Goal: Navigation & Orientation: Find specific page/section

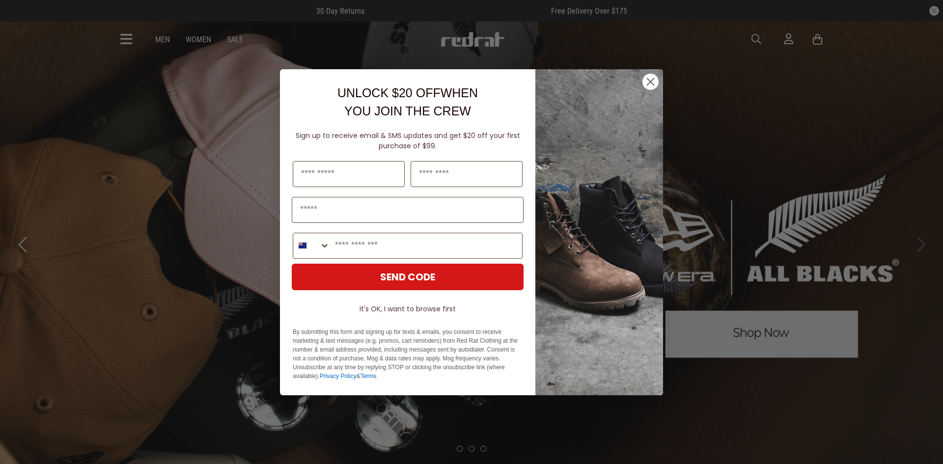
click at [652, 78] on circle "Close dialog" at bounding box center [651, 81] width 16 height 16
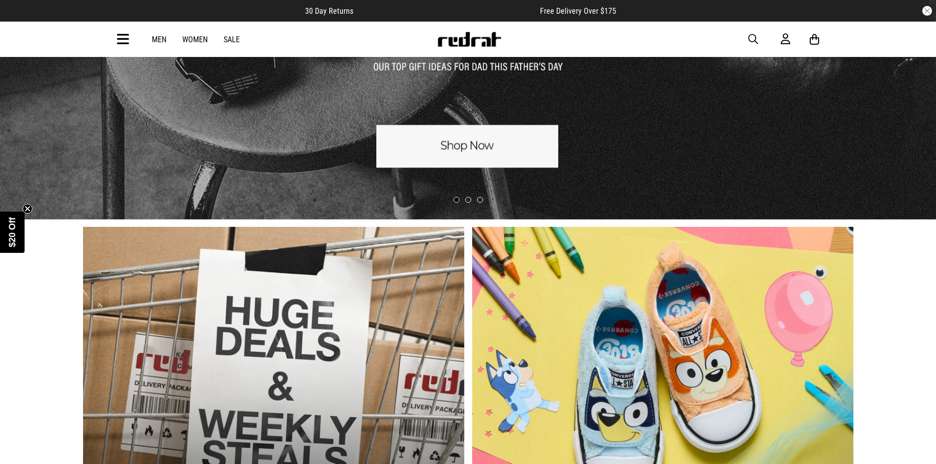
scroll to position [49, 0]
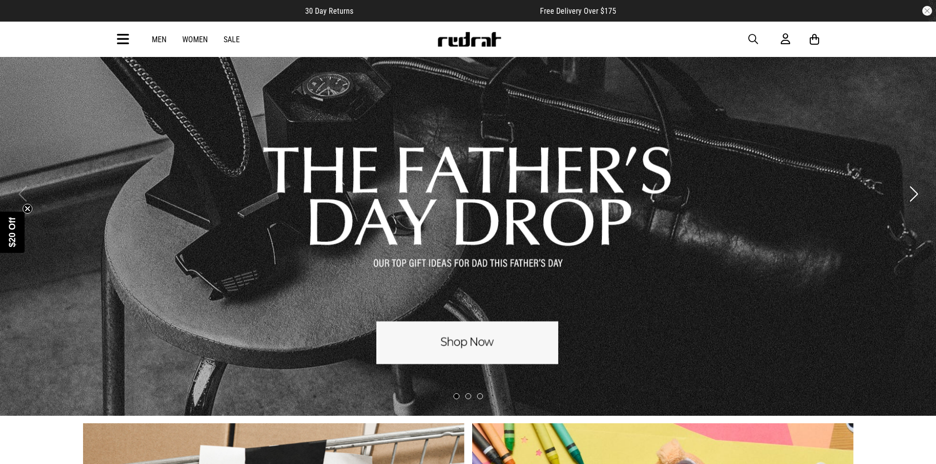
click at [166, 39] on link "Men" at bounding box center [159, 39] width 15 height 9
